Goal: Check status

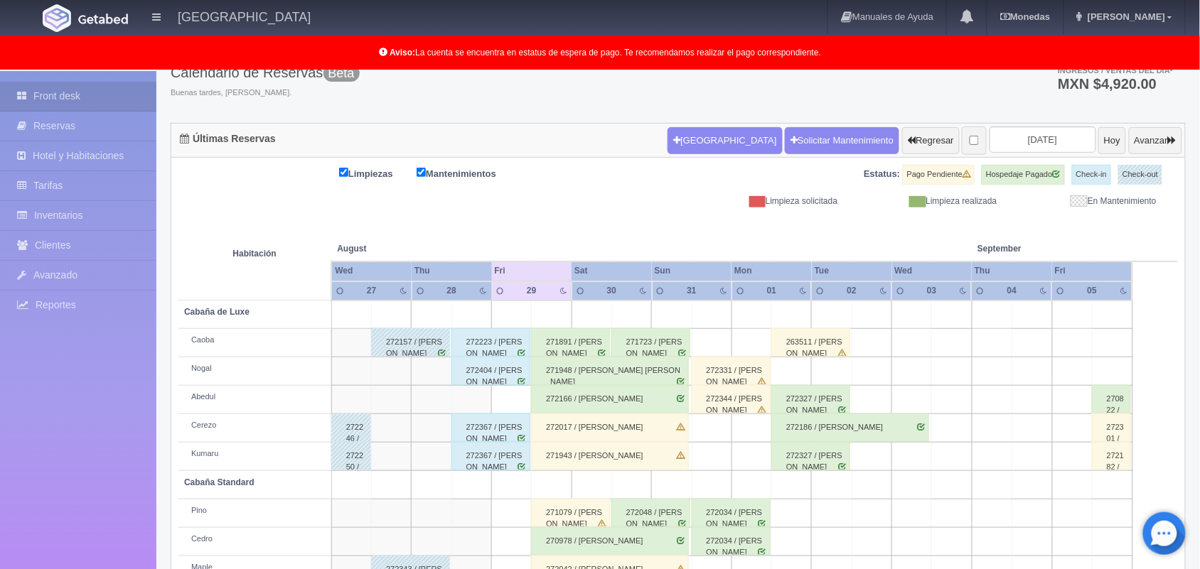
scroll to position [50, 0]
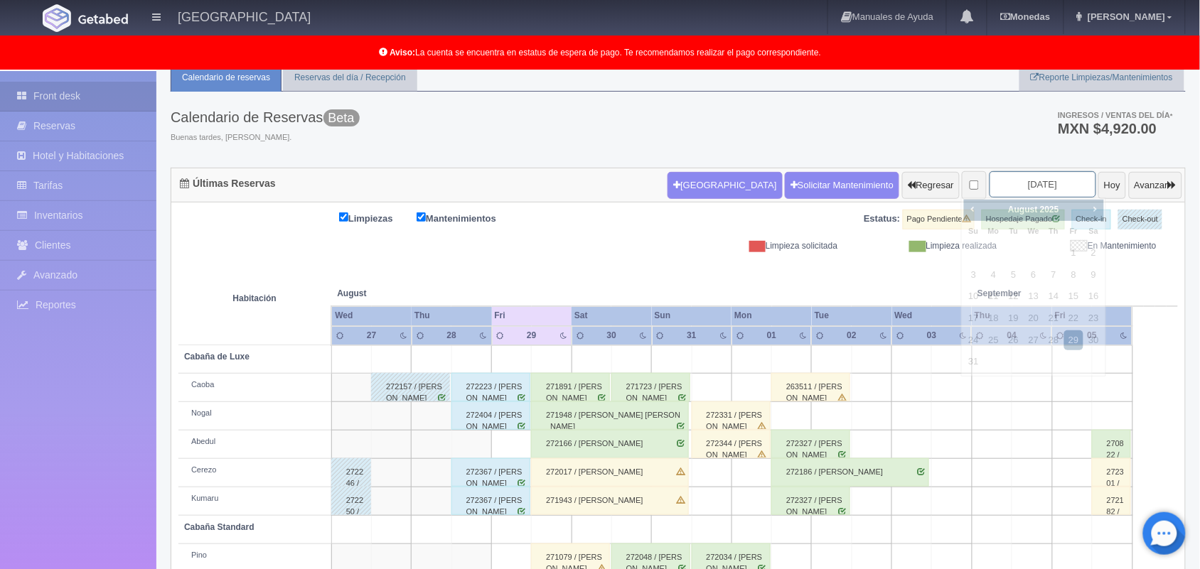
click at [1027, 190] on input "[DATE]" at bounding box center [1042, 184] width 107 height 26
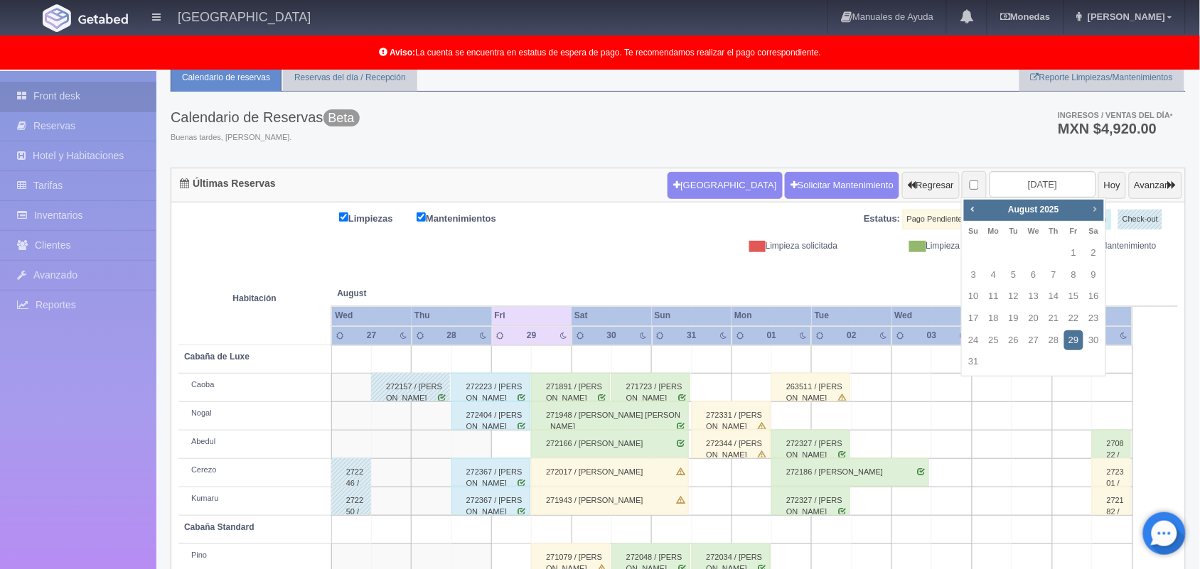
click at [1096, 215] on link "Next" at bounding box center [1095, 209] width 16 height 16
click at [1092, 254] on link "6" at bounding box center [1093, 253] width 18 height 21
type input "[DATE]"
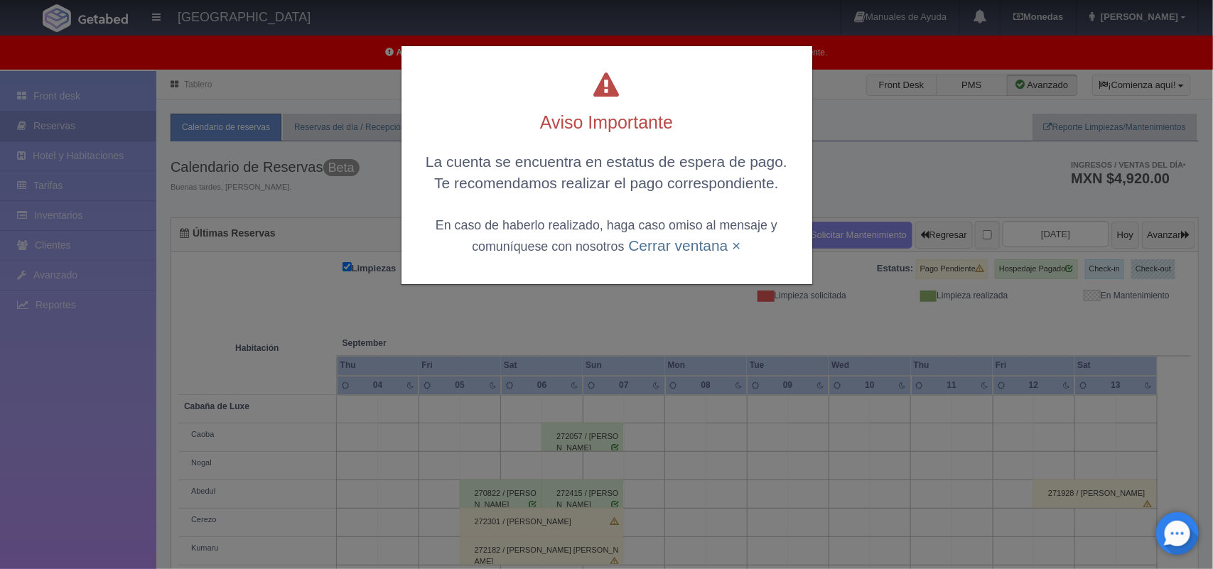
click at [1212, 308] on body "Hotel Xacallan Manuales de Ayuda Actualizaciones recientes Monedas Tipo de camb…" at bounding box center [606, 433] width 1213 height 725
click at [661, 245] on link "Cerrar ventana ×" at bounding box center [684, 245] width 112 height 16
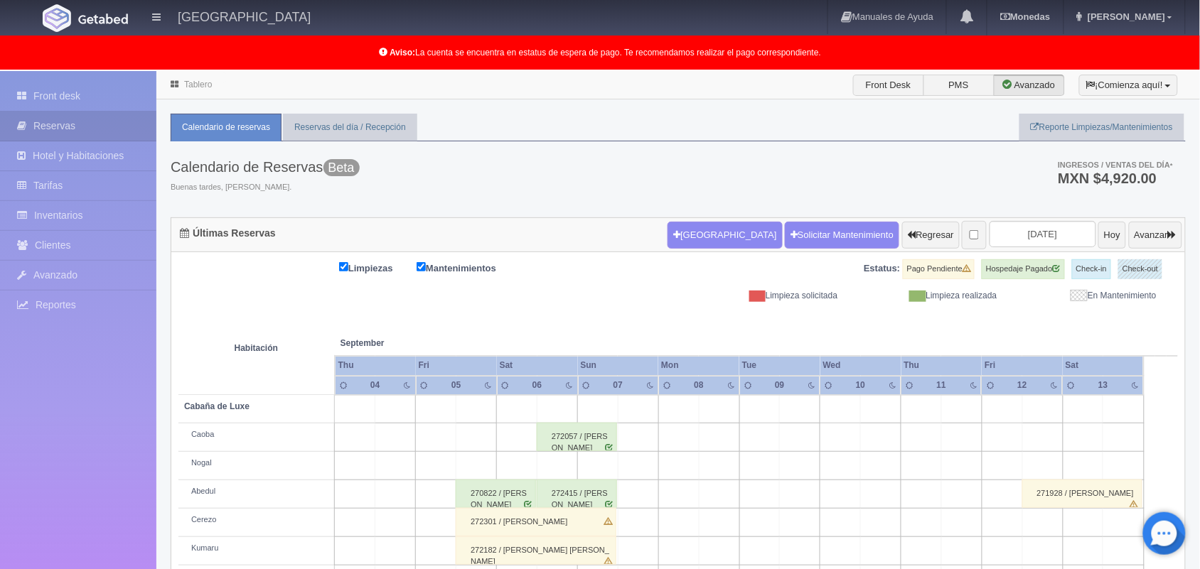
click at [195, 87] on link "Tablero" at bounding box center [198, 85] width 28 height 10
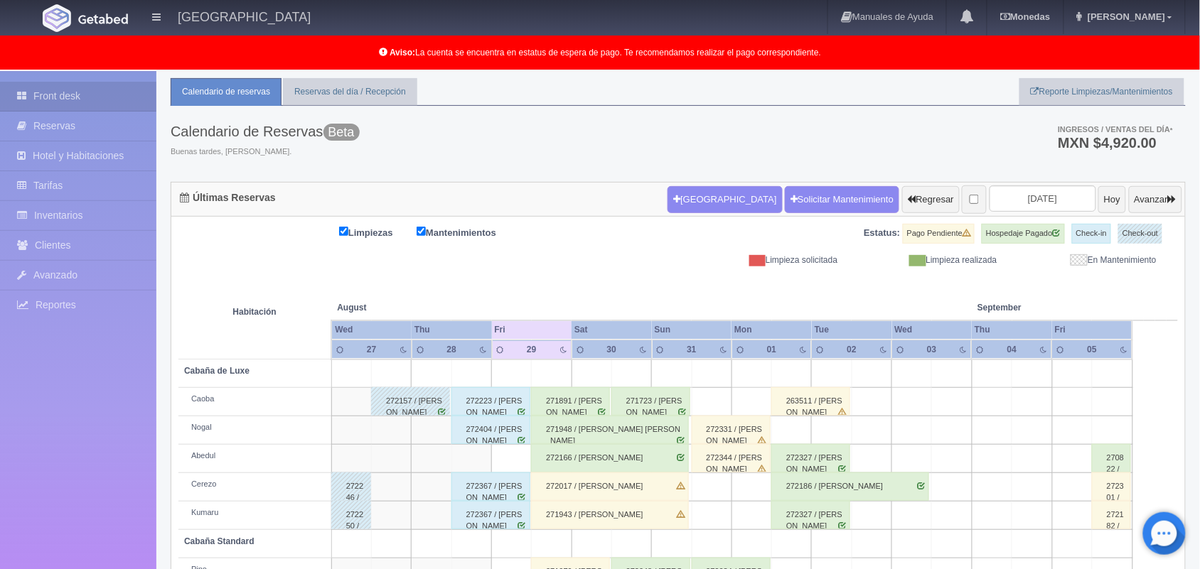
click at [1199, 534] on html "Hotel Xacallan Manuales de Ayuda Actualizaciones recientes Monedas Tipo de camb…" at bounding box center [600, 248] width 1200 height 569
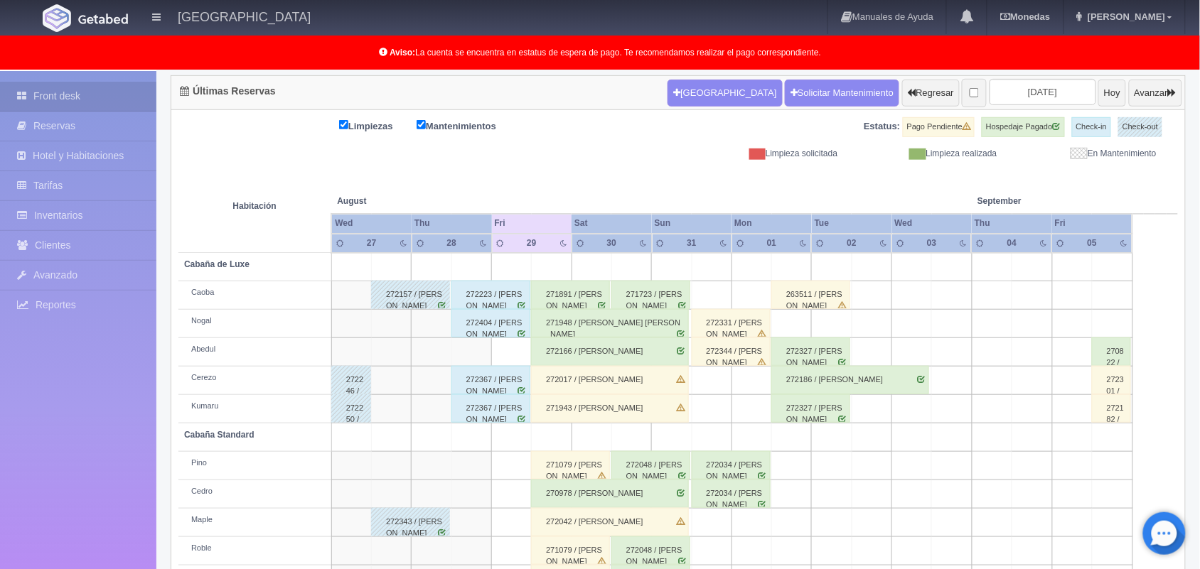
scroll to position [198, 0]
